Goal: Transaction & Acquisition: Purchase product/service

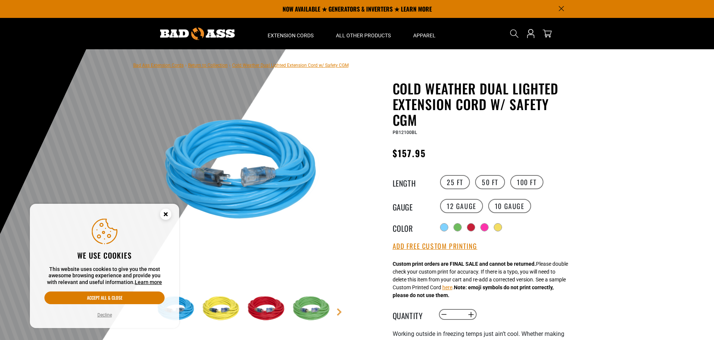
click at [167, 213] on icon "Cookie Consent" at bounding box center [165, 214] width 3 height 3
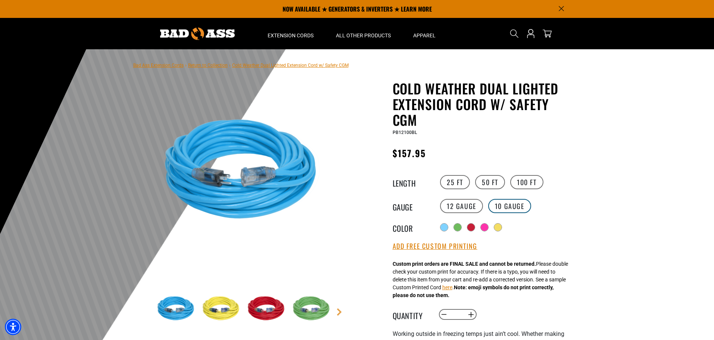
click at [514, 211] on label "10 Gauge" at bounding box center [509, 206] width 43 height 14
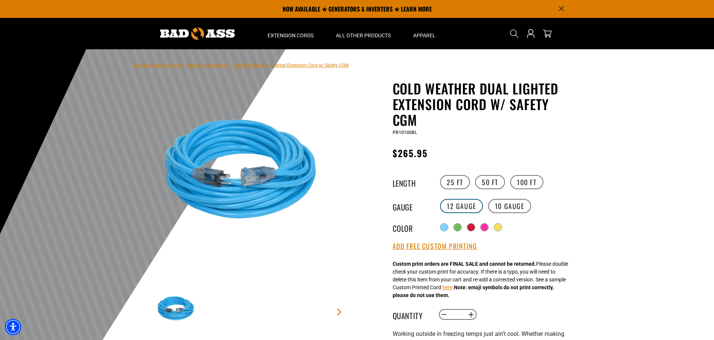
click at [469, 210] on label "12 Gauge" at bounding box center [461, 206] width 43 height 14
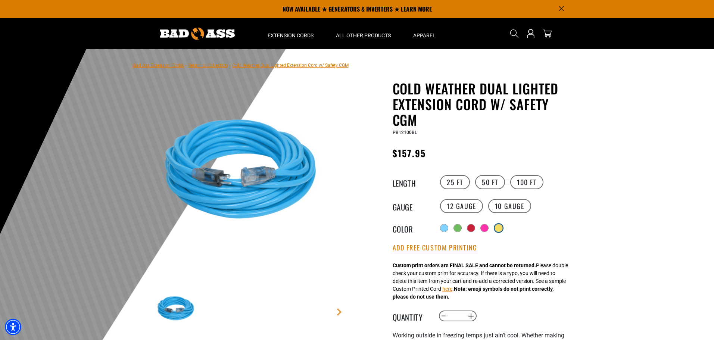
click at [497, 228] on label "Radio button" at bounding box center [499, 228] width 10 height 10
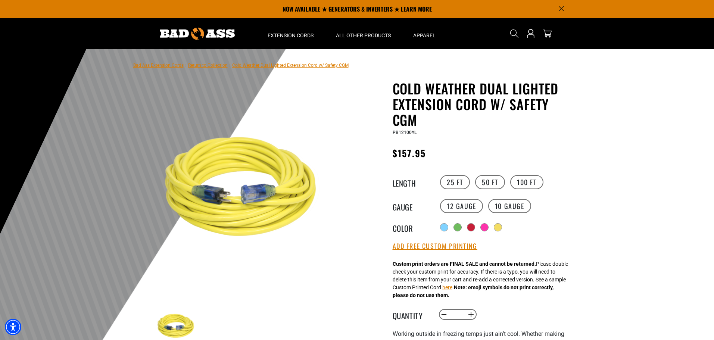
click at [449, 228] on div "Radio button Radio button Radio button Radio button Radio button" at bounding box center [506, 227] width 137 height 12
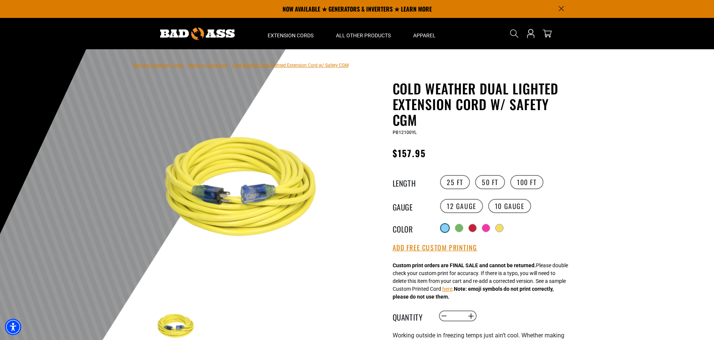
click at [447, 228] on div at bounding box center [444, 227] width 7 height 7
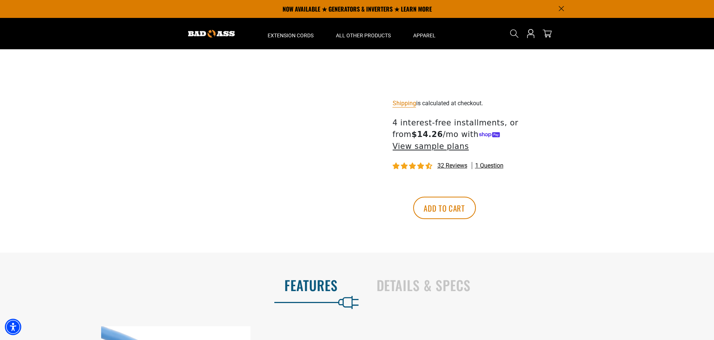
scroll to position [224, 0]
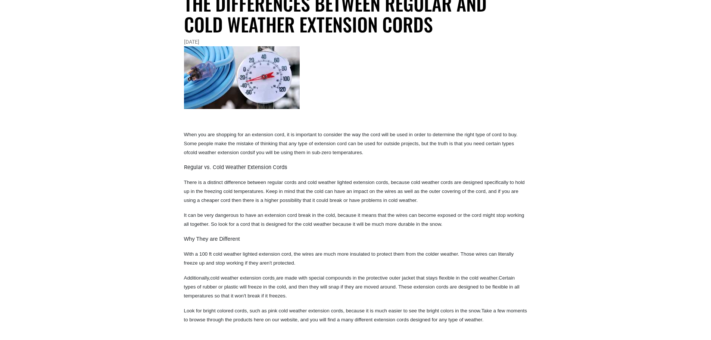
scroll to position [112, 0]
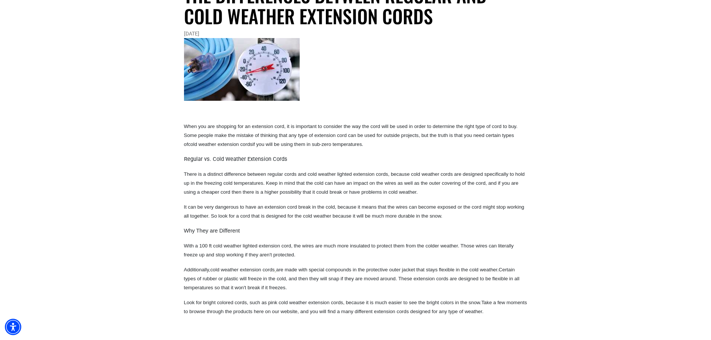
drag, startPoint x: 488, startPoint y: 195, endPoint x: 455, endPoint y: 203, distance: 34.6
click at [455, 203] on p "It can be very dangerous to have an extension cord break in the cold, because i…" at bounding box center [355, 211] width 343 height 18
drag, startPoint x: 455, startPoint y: 203, endPoint x: 433, endPoint y: 212, distance: 22.9
click at [433, 212] on p "It can be very dangerous to have an extension cord break in the cold, because i…" at bounding box center [355, 211] width 343 height 18
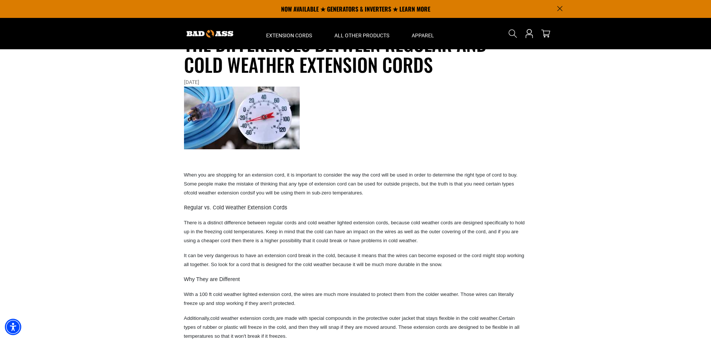
scroll to position [0, 0]
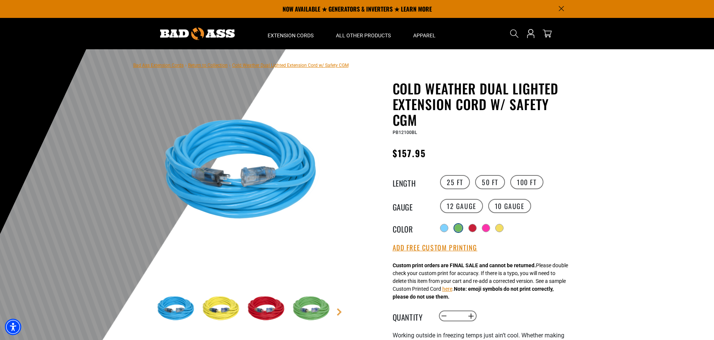
click at [460, 228] on div at bounding box center [458, 227] width 7 height 7
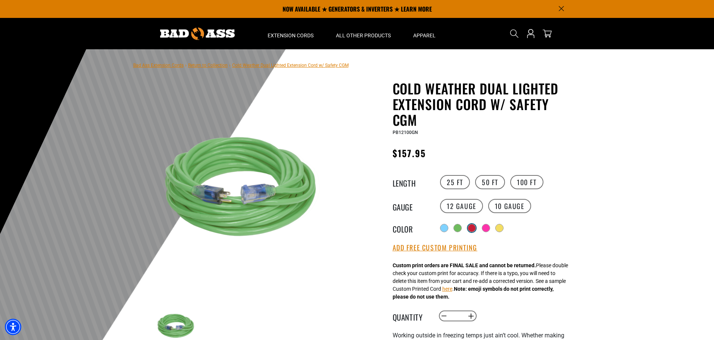
click at [475, 230] on div at bounding box center [471, 227] width 7 height 7
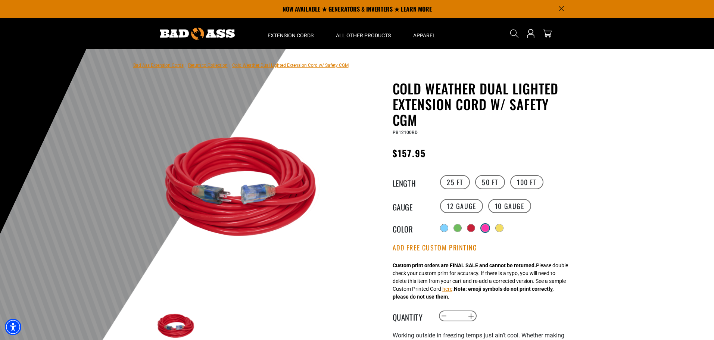
click at [486, 231] on div at bounding box center [485, 227] width 7 height 7
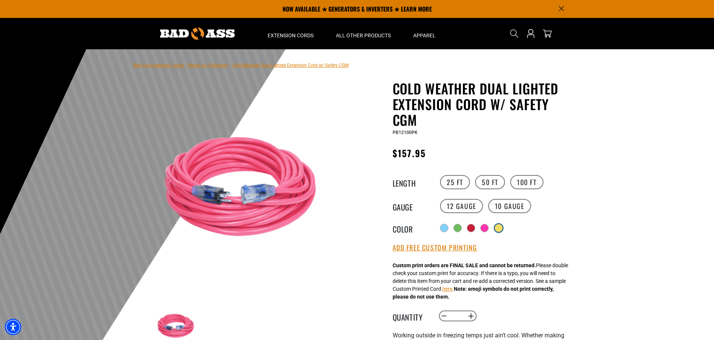
click at [503, 232] on div at bounding box center [499, 228] width 8 height 8
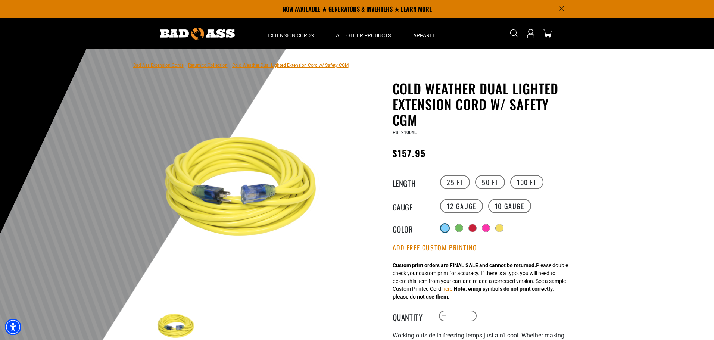
click at [446, 229] on div at bounding box center [444, 227] width 7 height 7
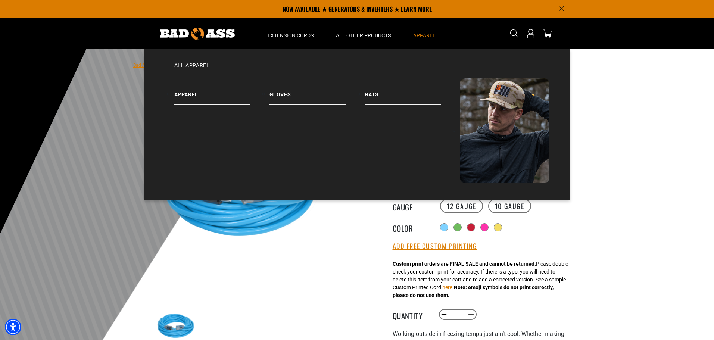
click at [432, 35] on span "Apparel" at bounding box center [424, 35] width 22 height 7
click at [193, 95] on link "Apparel" at bounding box center [221, 91] width 95 height 26
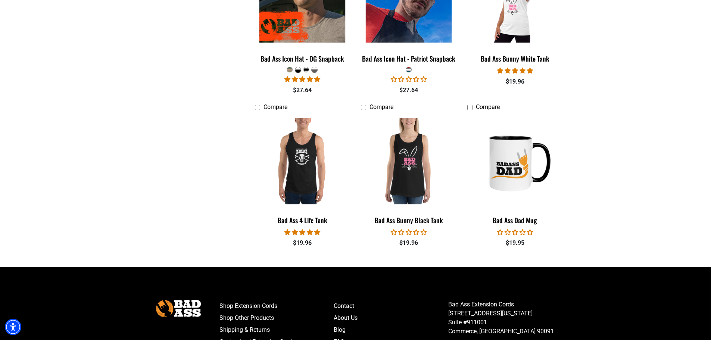
scroll to position [876, 0]
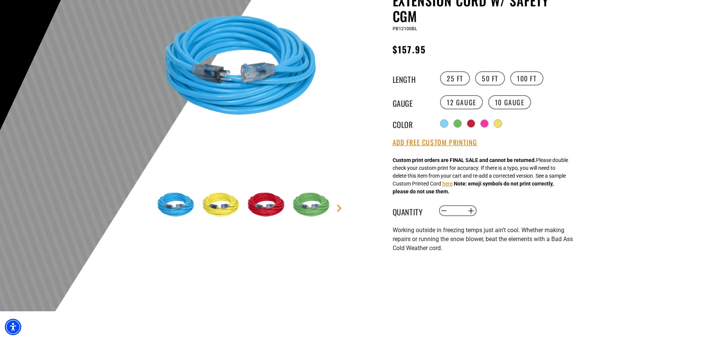
scroll to position [112, 0]
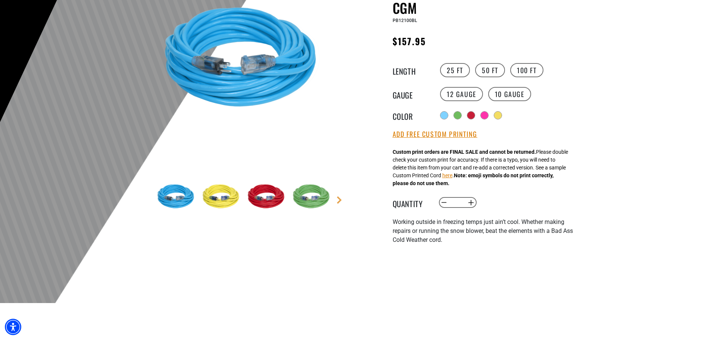
click at [344, 200] on main-product-gallery "1 of 5 Previous Next" at bounding box center [245, 113] width 213 height 289
click at [339, 200] on link "Next" at bounding box center [339, 199] width 7 height 7
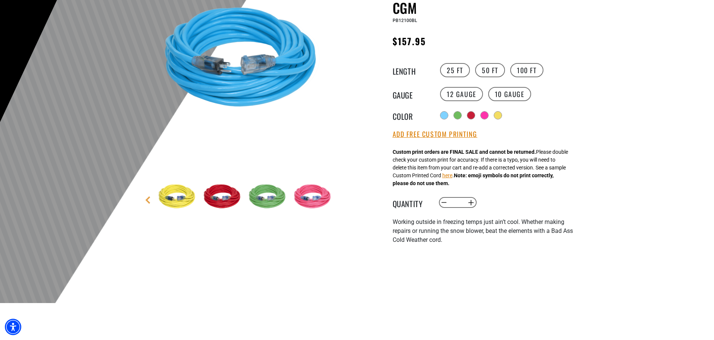
click at [316, 201] on img at bounding box center [313, 196] width 43 height 43
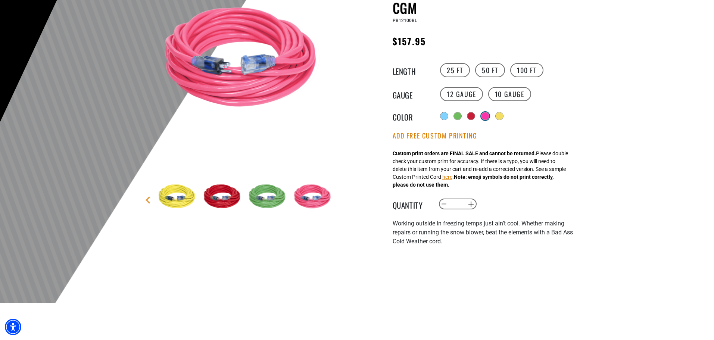
click at [485, 115] on div at bounding box center [485, 115] width 7 height 7
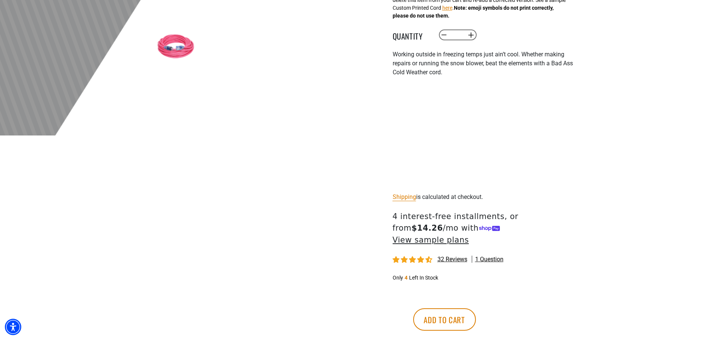
scroll to position [299, 0]
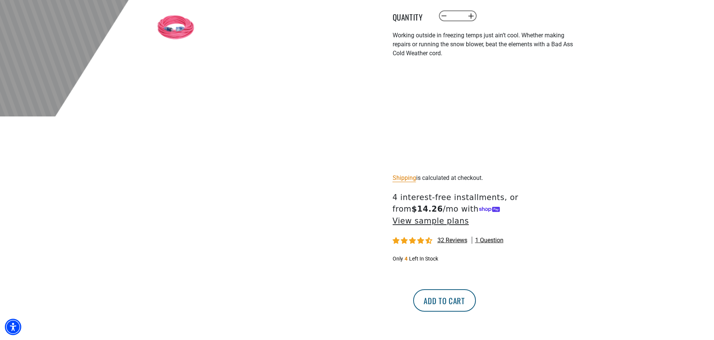
click at [476, 290] on button "Add to cart" at bounding box center [444, 300] width 63 height 22
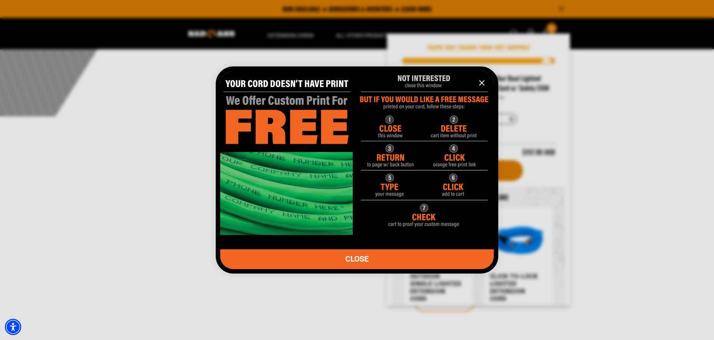
click at [484, 80] on icon "information" at bounding box center [482, 82] width 9 height 9
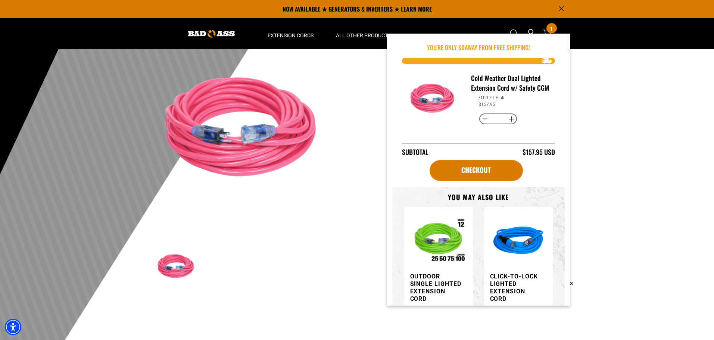
scroll to position [0, 0]
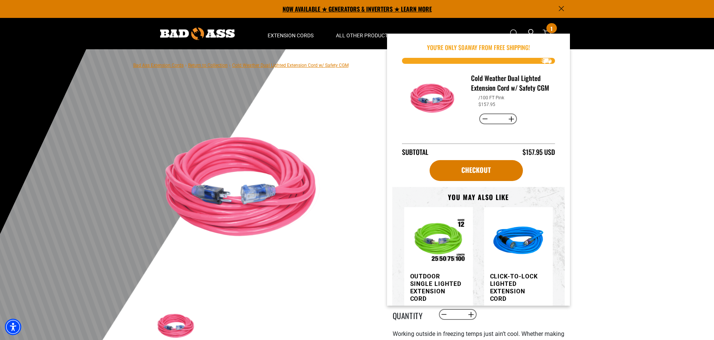
click at [563, 11] on p "NOW AVAILABLE ★ GENERATORS & INVERTERS ★ LEARN MORE" at bounding box center [357, 9] width 414 height 18
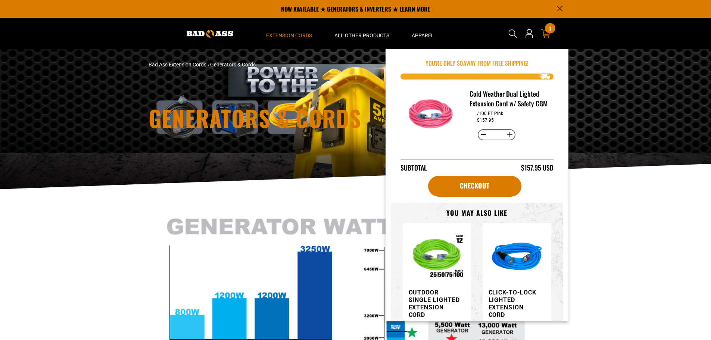
click at [548, 32] on div "1 1 item" at bounding box center [550, 28] width 10 height 10
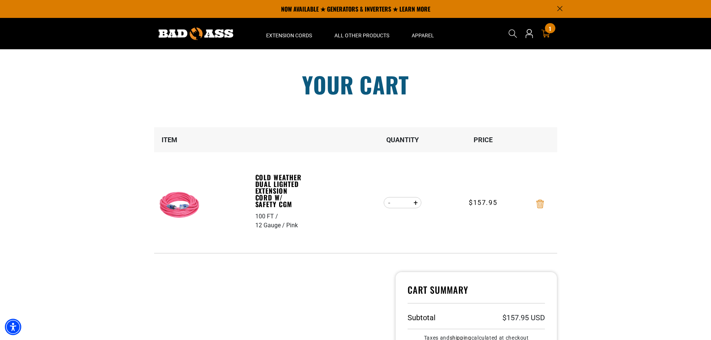
click at [541, 203] on icon "Remove Cold Weather Dual Lighted Extension Cord w/ Safety CGM - 100 FT / 12 Gau…" at bounding box center [539, 204] width 7 height 9
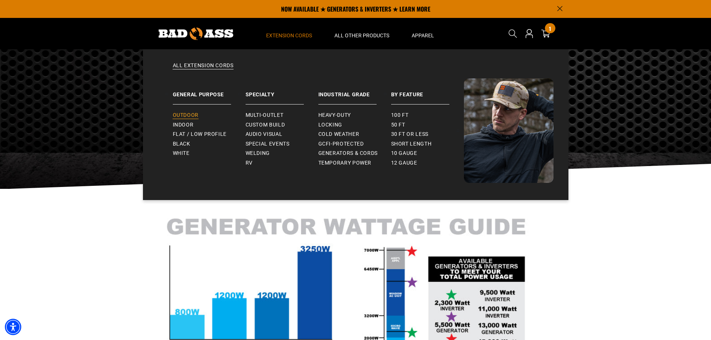
click at [197, 113] on span "Outdoor" at bounding box center [186, 115] width 26 height 7
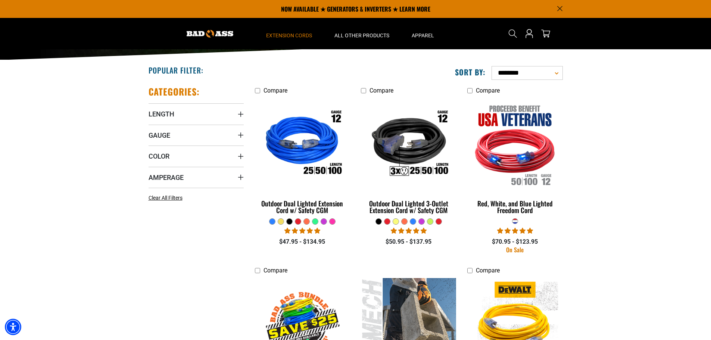
scroll to position [128, 0]
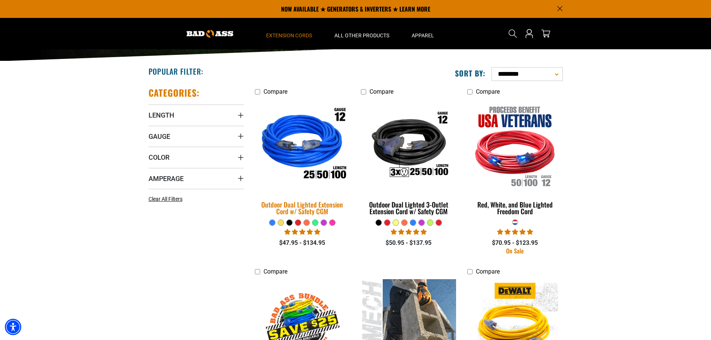
click at [315, 149] on img at bounding box center [302, 146] width 105 height 96
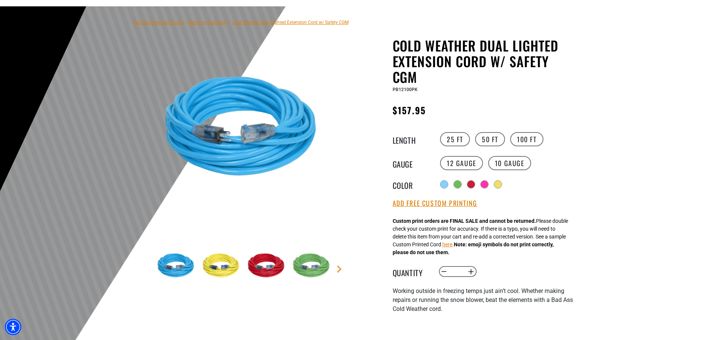
scroll to position [112, 0]
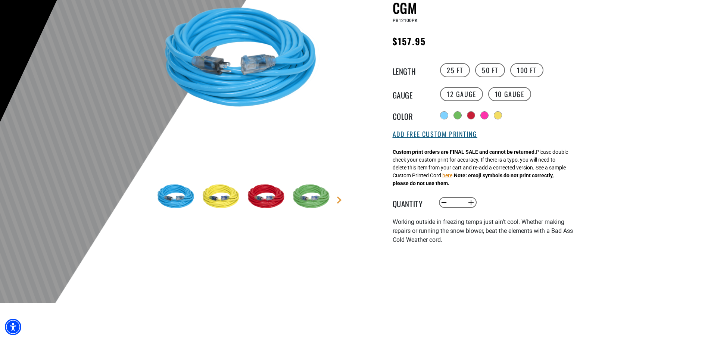
click at [459, 139] on button "Add Free Custom Printing" at bounding box center [435, 134] width 85 height 8
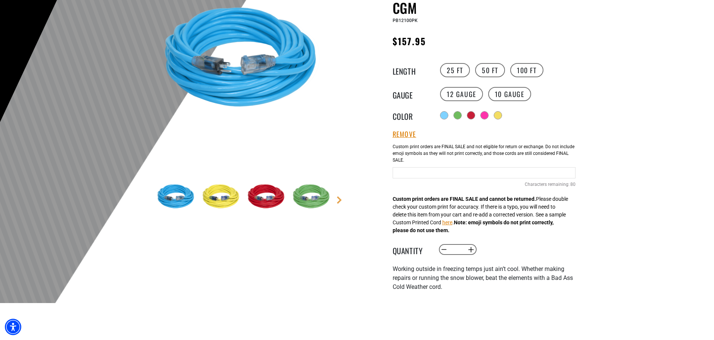
click at [467, 178] on input "Text field" at bounding box center [484, 172] width 183 height 11
type input "**********"
click at [616, 218] on div at bounding box center [357, 120] width 714 height 366
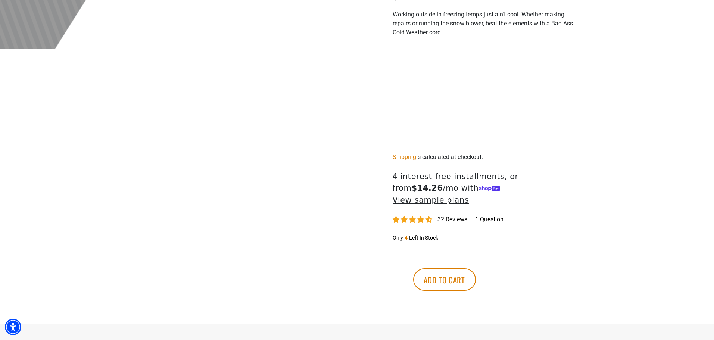
scroll to position [373, 0]
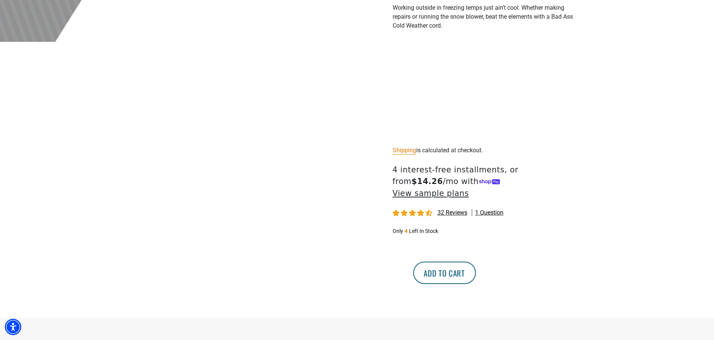
click at [476, 262] on button "Add to cart" at bounding box center [444, 273] width 63 height 22
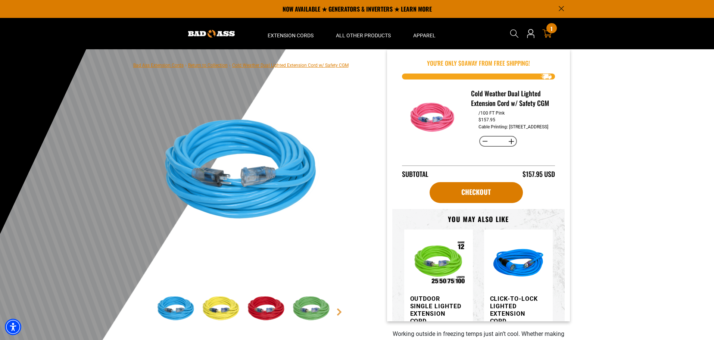
click at [549, 31] on div "1 1 item" at bounding box center [552, 28] width 10 height 10
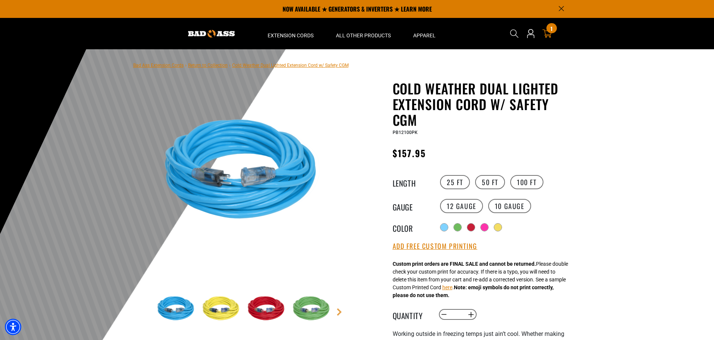
click at [549, 31] on div "1 1 item" at bounding box center [552, 28] width 10 height 10
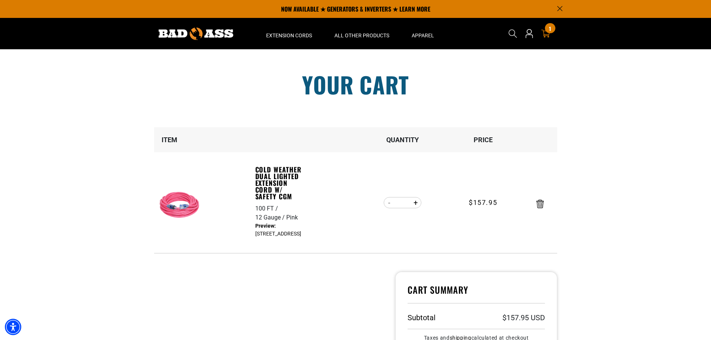
click at [706, 162] on section "Your cart Your cart is empty Continue Shopping Item Quantity Price 100 FT 12 Ga…" at bounding box center [355, 247] width 711 height 396
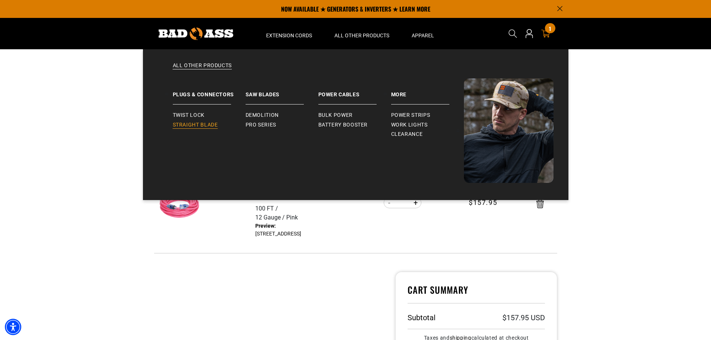
click at [202, 127] on span "Straight Blade" at bounding box center [195, 125] width 45 height 7
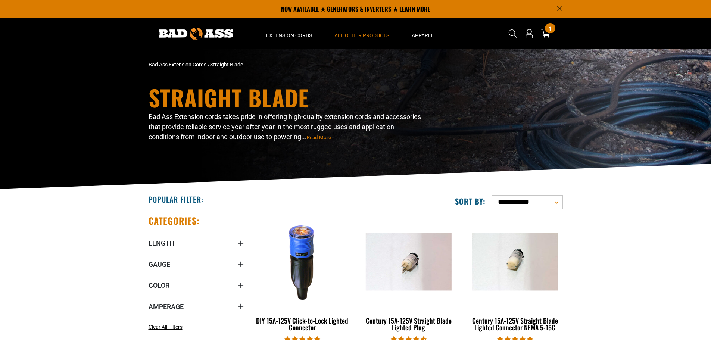
drag, startPoint x: 83, startPoint y: 205, endPoint x: 83, endPoint y: 209, distance: 4.5
drag, startPoint x: 83, startPoint y: 209, endPoint x: 69, endPoint y: 233, distance: 26.8
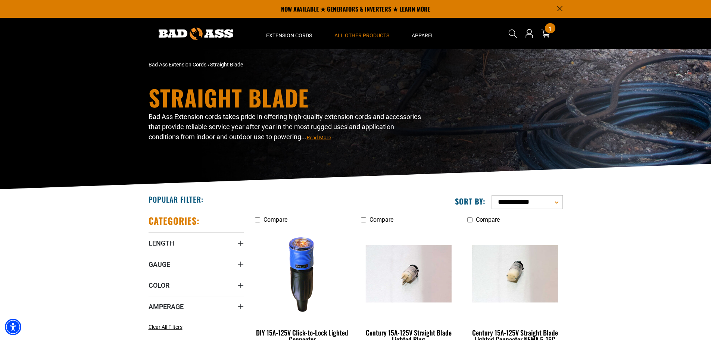
click at [218, 30] on img at bounding box center [196, 34] width 75 height 12
